Goal: Register for event/course

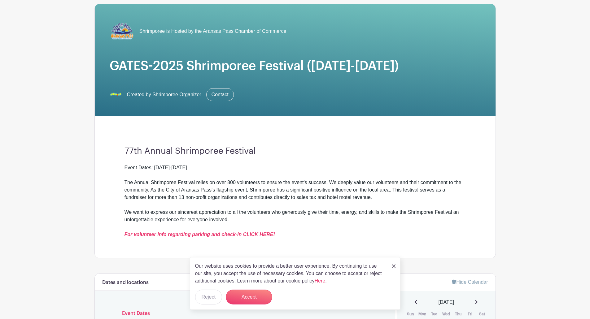
scroll to position [54, 0]
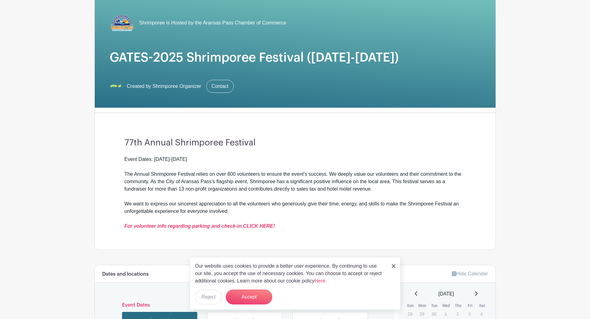
click at [393, 265] on img at bounding box center [394, 266] width 4 height 4
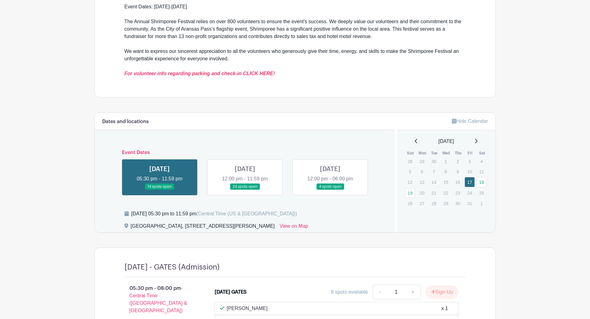
scroll to position [209, 0]
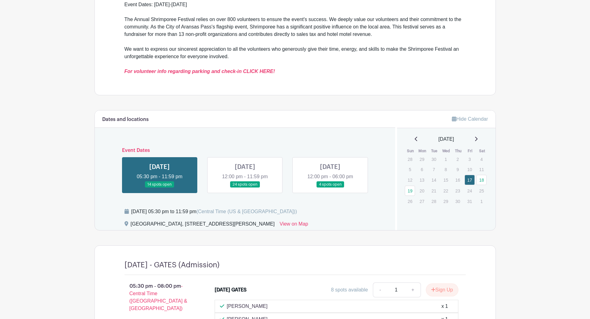
click at [245, 188] on link at bounding box center [245, 188] width 0 height 0
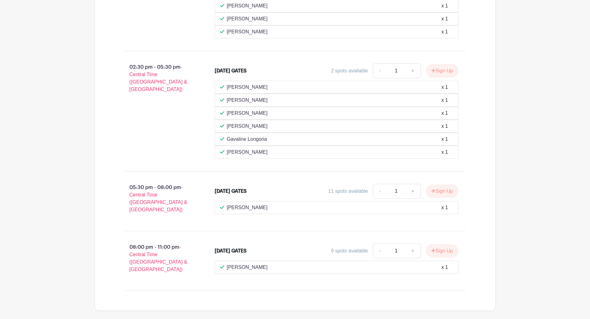
scroll to position [549, 0]
click at [446, 191] on button "Sign Up" at bounding box center [442, 190] width 32 height 13
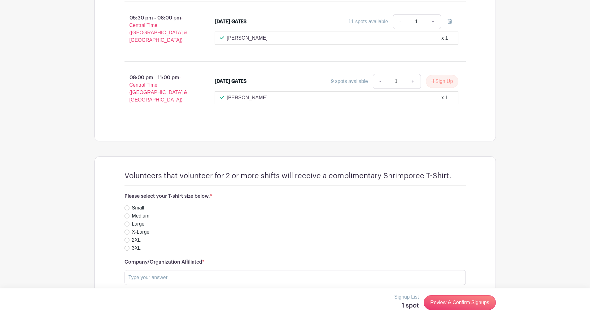
scroll to position [737, 0]
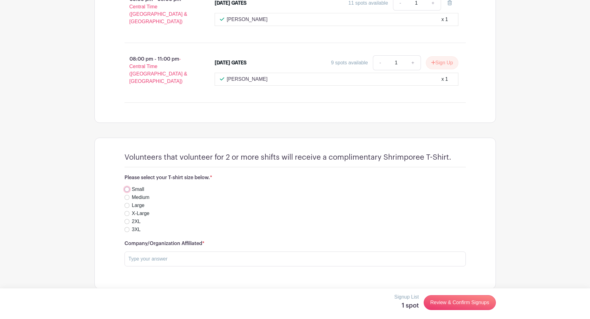
click at [127, 187] on input "Small" at bounding box center [126, 189] width 5 height 5
radio input "true"
click at [125, 187] on input "Small" at bounding box center [126, 189] width 5 height 5
click at [133, 194] on label "Medium" at bounding box center [141, 197] width 18 height 7
click at [129, 195] on input "Medium" at bounding box center [126, 197] width 5 height 5
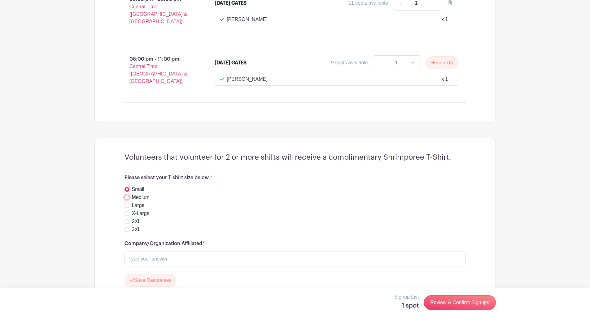
radio input "true"
click at [373, 218] on div "2XL" at bounding box center [294, 221] width 341 height 7
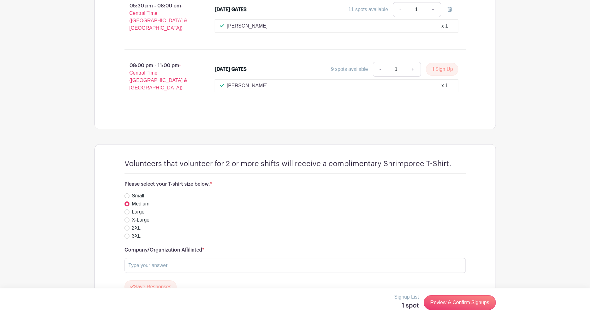
scroll to position [755, 0]
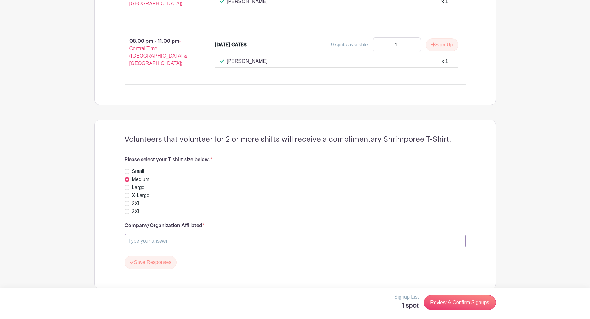
click at [223, 234] on input "text" at bounding box center [294, 241] width 341 height 15
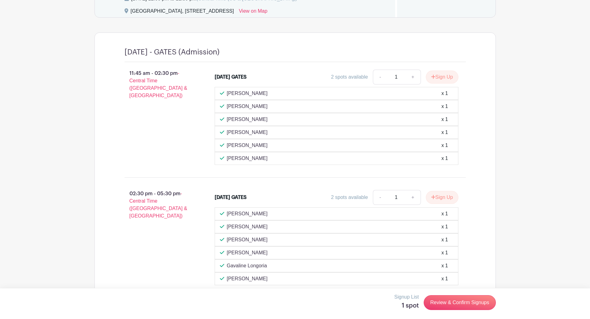
scroll to position [236, 0]
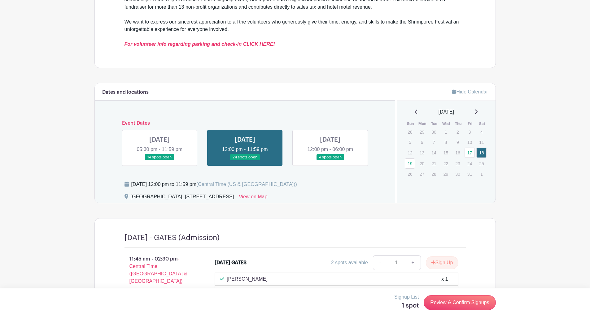
type input "Port [DATE] Authority"
click at [159, 161] on link at bounding box center [159, 161] width 0 height 0
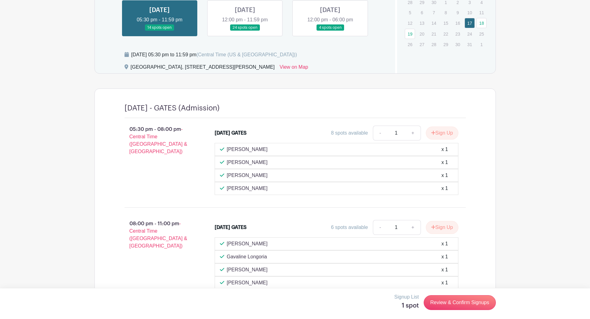
scroll to position [402, 0]
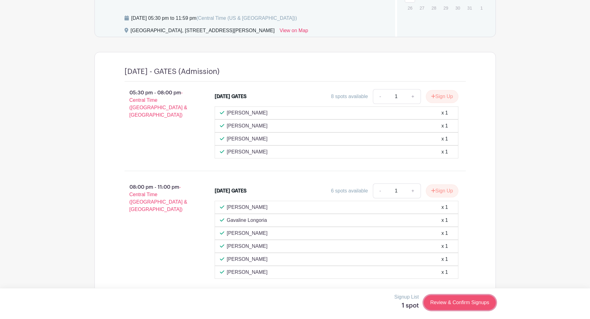
click at [478, 303] on link "Review & Confirm Signups" at bounding box center [459, 302] width 72 height 15
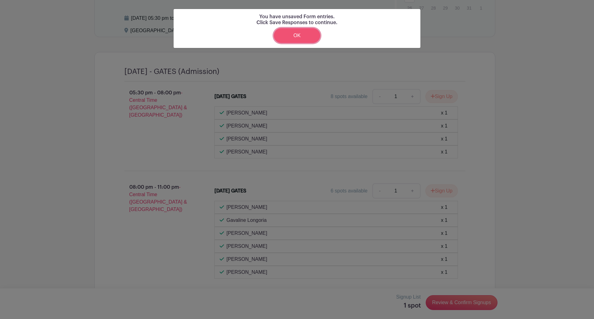
click at [310, 36] on link "OK" at bounding box center [297, 35] width 46 height 15
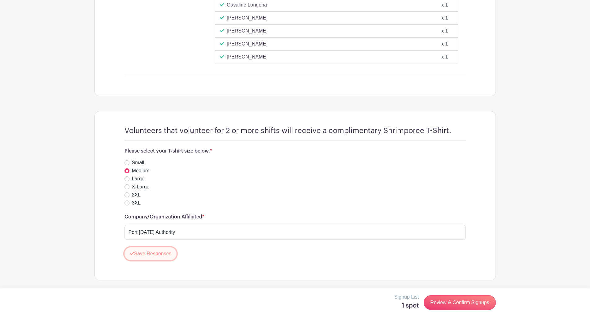
click at [159, 259] on button "Save Responses" at bounding box center [150, 253] width 52 height 13
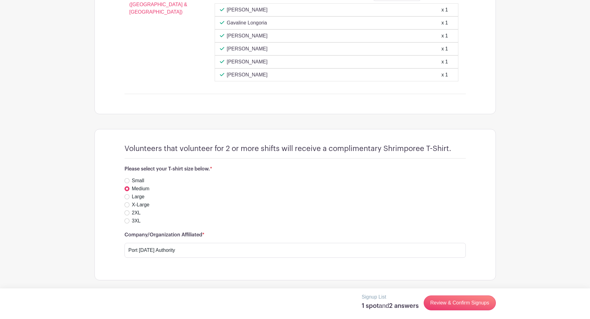
scroll to position [600, 0]
click at [133, 188] on label "Medium" at bounding box center [141, 188] width 18 height 7
click at [129, 188] on input "Medium" at bounding box center [126, 188] width 5 height 5
click at [127, 189] on input "Medium" at bounding box center [126, 188] width 5 height 5
click at [208, 193] on div "Large" at bounding box center [294, 196] width 341 height 7
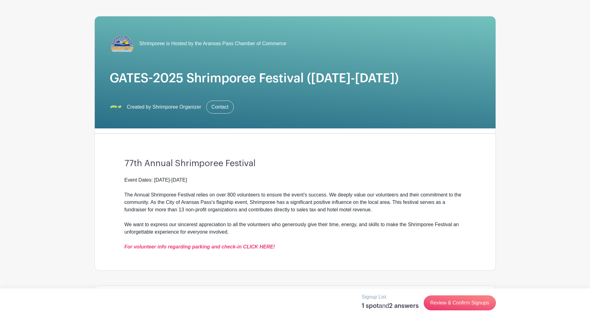
scroll to position [12, 0]
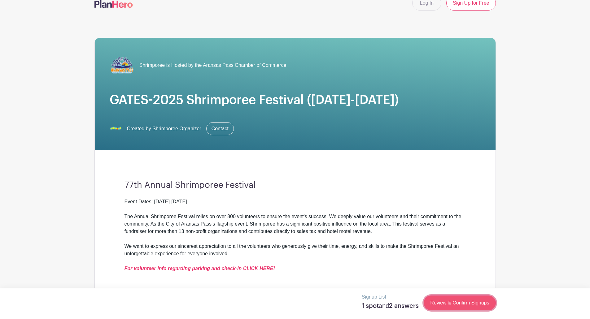
click at [448, 305] on link "Review & Confirm Signups" at bounding box center [459, 303] width 72 height 15
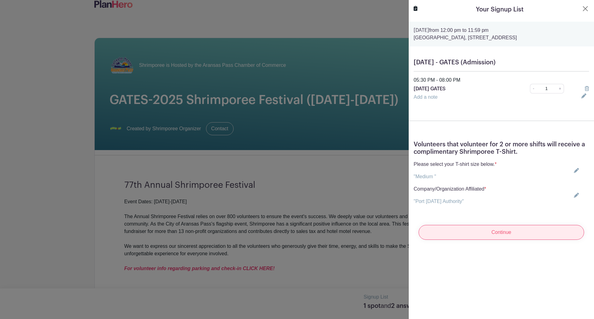
click at [505, 240] on input "Continue" at bounding box center [502, 232] width 166 height 15
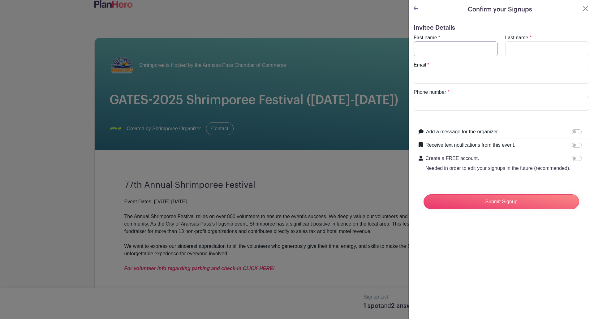
click at [442, 51] on input "First name" at bounding box center [456, 48] width 84 height 15
type input "[PERSON_NAME]"
type input "[EMAIL_ADDRESS][DOMAIN_NAME]"
click at [465, 102] on input "Phone number" at bounding box center [501, 103] width 175 height 15
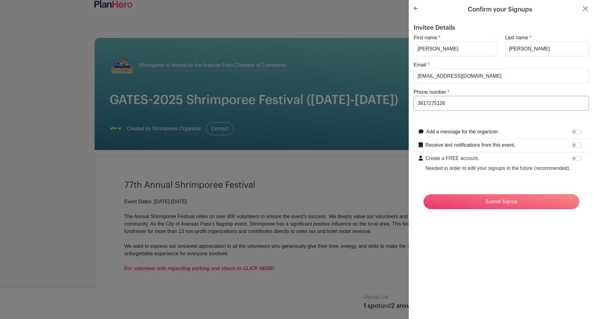
type input "3617275126"
click at [573, 144] on input "Receive text notifications from this event." at bounding box center [577, 145] width 10 height 5
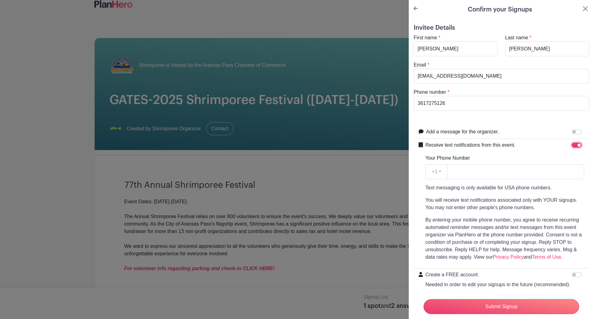
click at [573, 144] on input "Receive text notifications from this event." at bounding box center [577, 145] width 10 height 5
checkbox input "false"
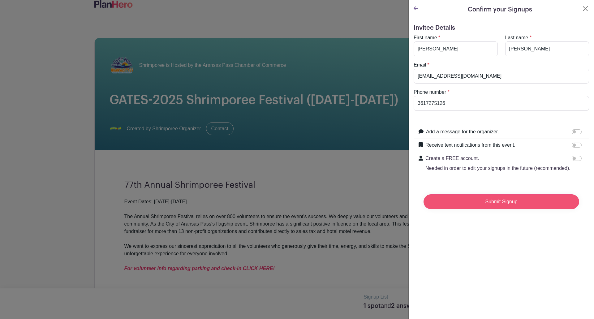
click at [500, 209] on input "Submit Signup" at bounding box center [502, 201] width 156 height 15
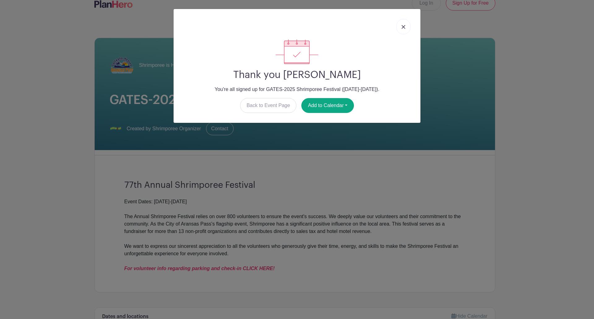
click at [401, 28] on link at bounding box center [403, 26] width 14 height 15
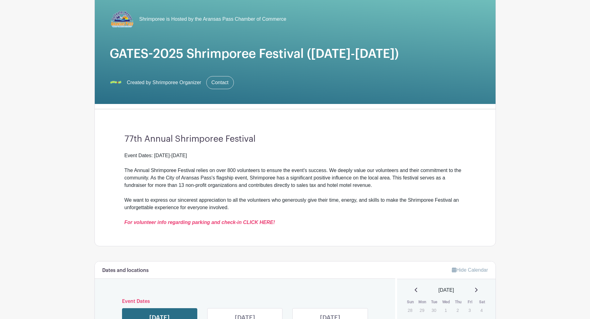
scroll to position [81, 0]
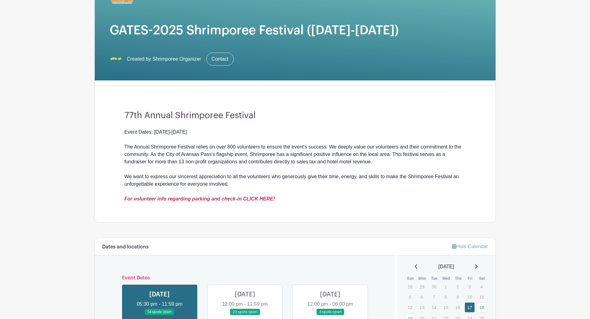
click at [269, 200] on em "For volunteer info regarding parking and check-in CLICK HERE!" at bounding box center [199, 198] width 150 height 5
